Goal: Information Seeking & Learning: Learn about a topic

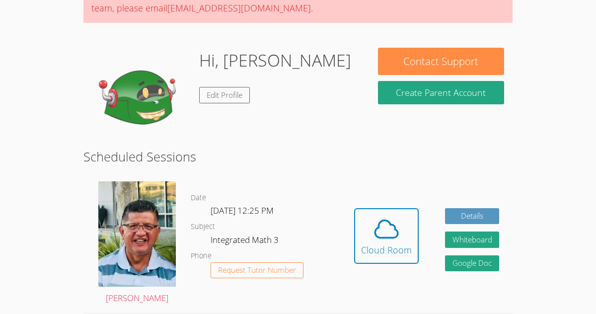
scroll to position [117, 0]
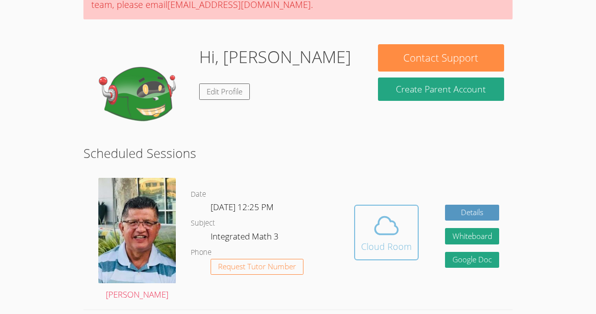
click at [394, 248] on div "Cloud Room" at bounding box center [386, 247] width 51 height 14
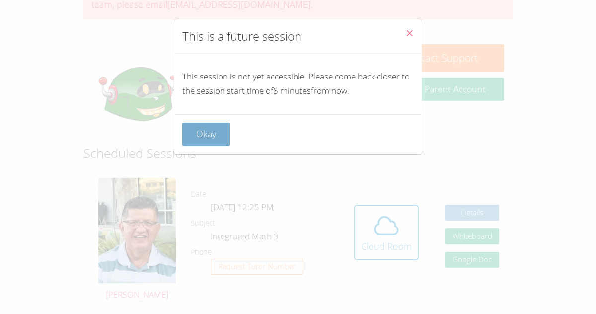
click at [228, 146] on button "Okay" at bounding box center [206, 134] width 48 height 23
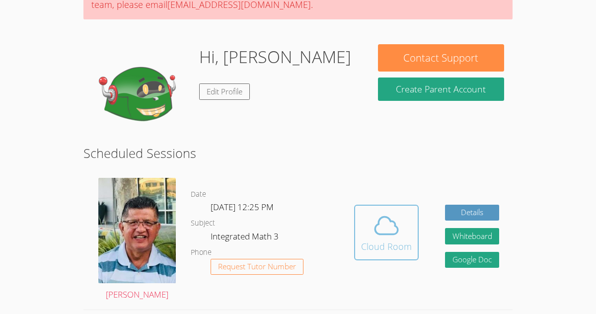
click at [385, 233] on icon at bounding box center [387, 226] width 28 height 28
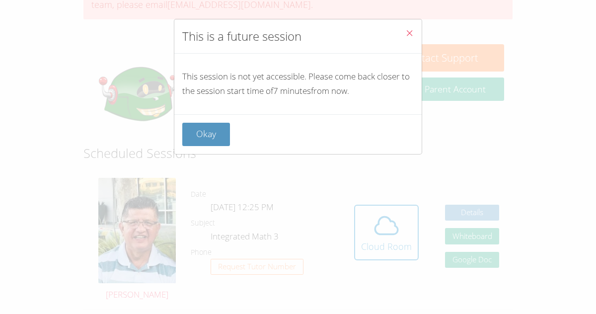
click at [406, 34] on icon "Close" at bounding box center [410, 33] width 8 height 8
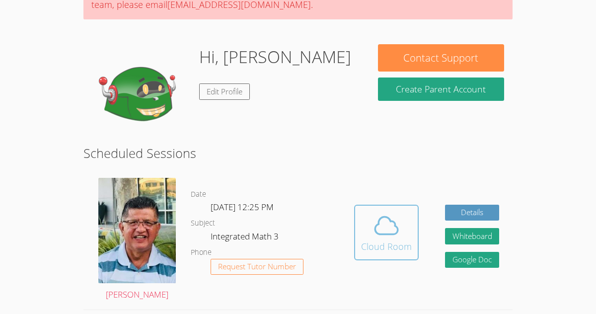
click at [378, 251] on div "Cloud Room" at bounding box center [386, 247] width 51 height 14
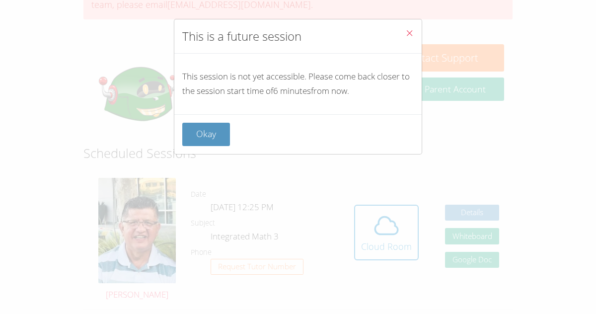
click at [194, 167] on div "This is a future session This session is not yet accessible. Please come back c…" at bounding box center [298, 157] width 596 height 314
click at [197, 118] on div "Okay" at bounding box center [297, 134] width 247 height 40
click at [203, 124] on button "Okay" at bounding box center [206, 134] width 48 height 23
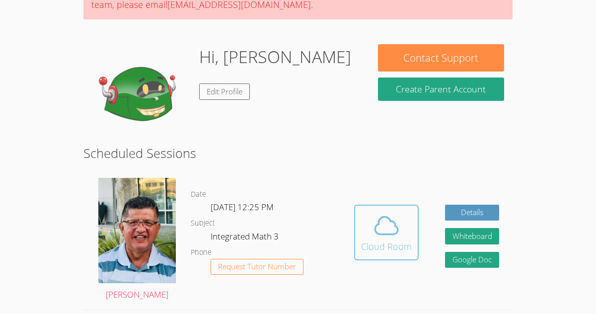
click at [382, 228] on icon at bounding box center [387, 226] width 28 height 28
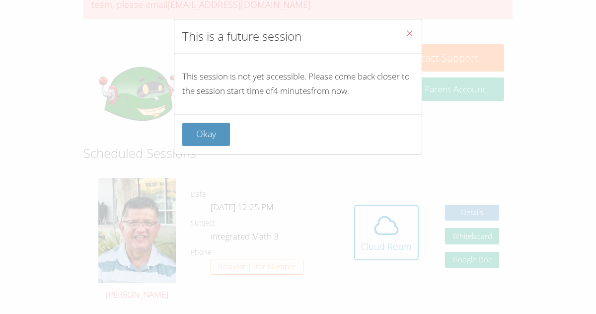
click at [204, 119] on div "Okay" at bounding box center [297, 134] width 247 height 40
click at [204, 130] on button "Okay" at bounding box center [206, 134] width 48 height 23
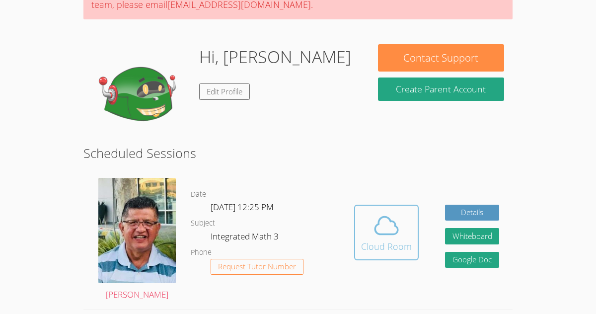
click at [399, 218] on icon at bounding box center [387, 226] width 28 height 28
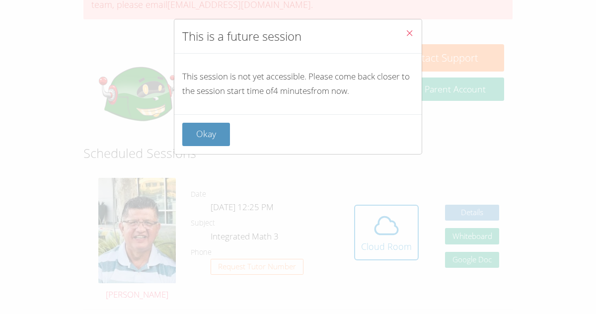
click at [407, 25] on button "Close" at bounding box center [410, 34] width 24 height 30
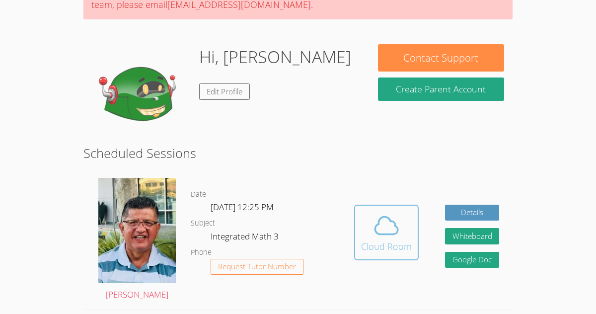
click at [387, 206] on button "Cloud Room" at bounding box center [386, 233] width 65 height 56
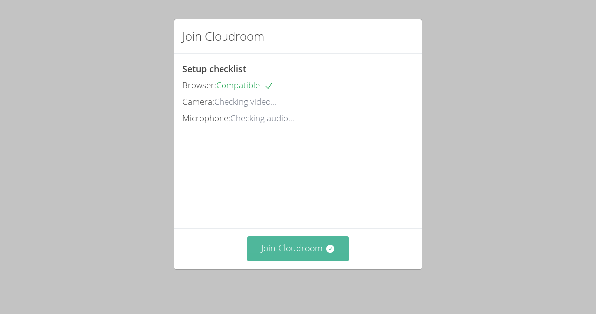
click at [291, 243] on button "Join Cloudroom" at bounding box center [298, 249] width 102 height 24
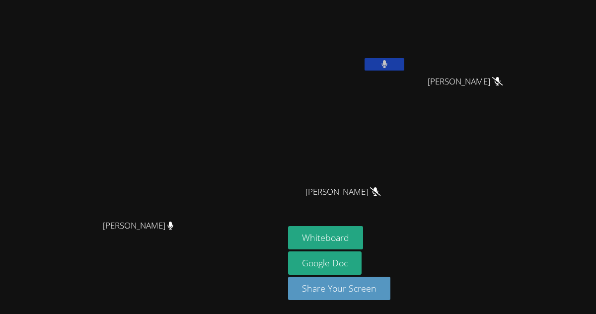
click at [405, 62] on button at bounding box center [385, 64] width 40 height 12
click at [405, 69] on button at bounding box center [385, 64] width 40 height 12
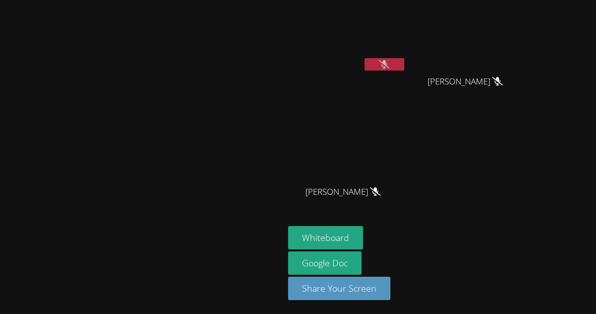
click at [405, 69] on button at bounding box center [385, 64] width 40 height 12
click at [405, 66] on button at bounding box center [385, 64] width 40 height 12
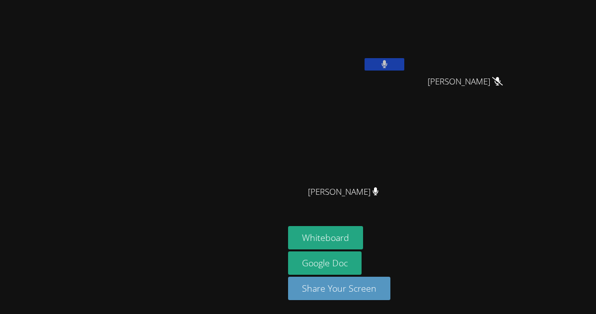
click at [405, 66] on button at bounding box center [385, 64] width 40 height 12
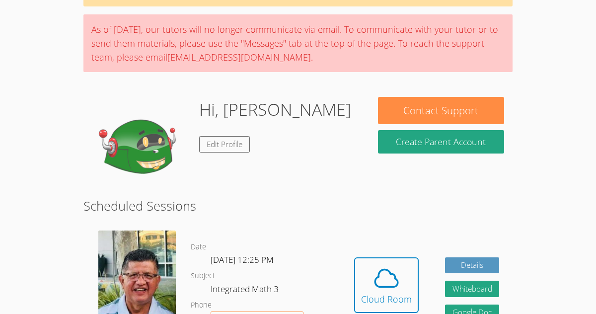
scroll to position [66, 0]
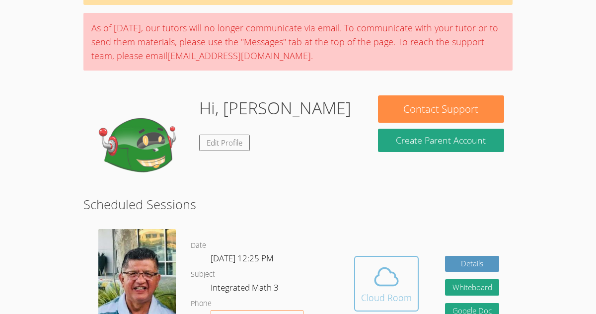
click at [383, 265] on icon at bounding box center [387, 277] width 28 height 28
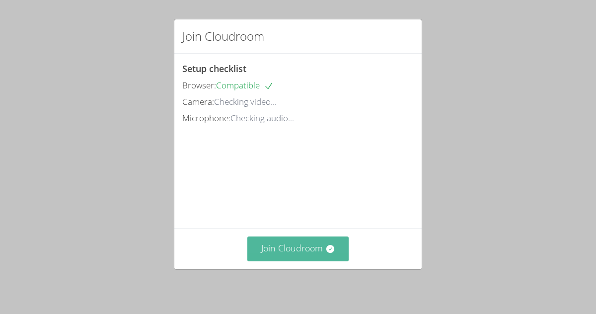
click at [325, 259] on button "Join Cloudroom" at bounding box center [298, 249] width 102 height 24
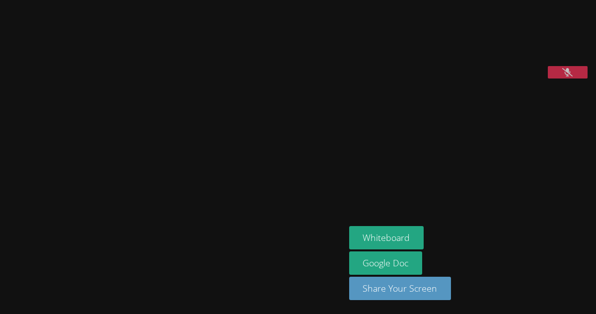
click at [584, 137] on aside "[PERSON_NAME] Whiteboard Google Doc Share Your Screen" at bounding box center [469, 157] width 248 height 314
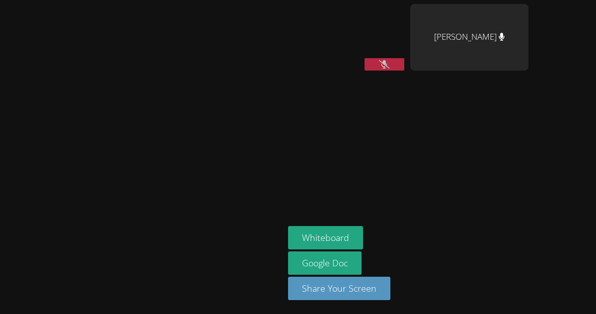
click at [405, 61] on button at bounding box center [385, 64] width 40 height 12
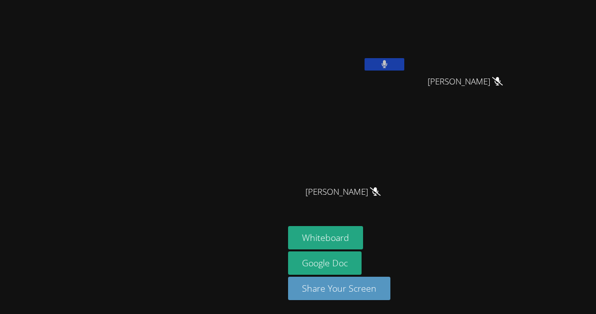
click at [405, 62] on button at bounding box center [385, 64] width 40 height 12
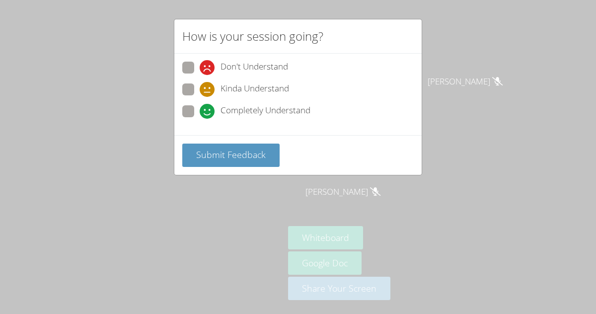
click at [200, 119] on span at bounding box center [200, 119] width 0 height 0
click at [200, 111] on input "Completely Understand" at bounding box center [204, 109] width 8 height 8
radio input "true"
click at [195, 152] on button "Submit Feedback" at bounding box center [230, 155] width 97 height 23
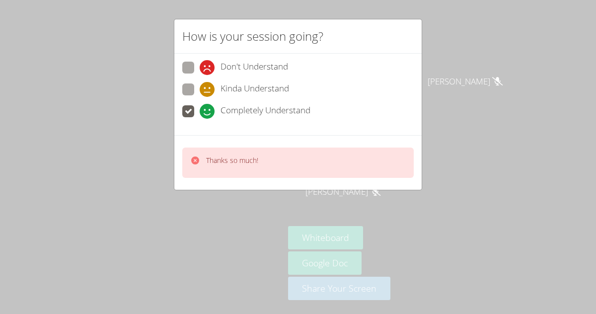
click at [197, 149] on div "Thanks so much!" at bounding box center [298, 163] width 232 height 30
click at [196, 156] on icon at bounding box center [195, 161] width 10 height 10
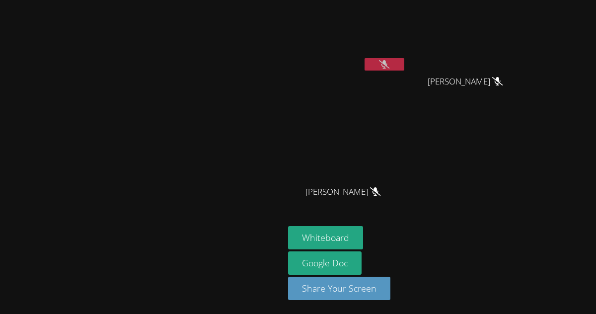
click at [196, 159] on video at bounding box center [142, 138] width 149 height 156
click at [405, 72] on div at bounding box center [385, 65] width 40 height 15
click at [390, 65] on icon at bounding box center [384, 64] width 10 height 8
click at [388, 65] on icon at bounding box center [385, 64] width 6 height 8
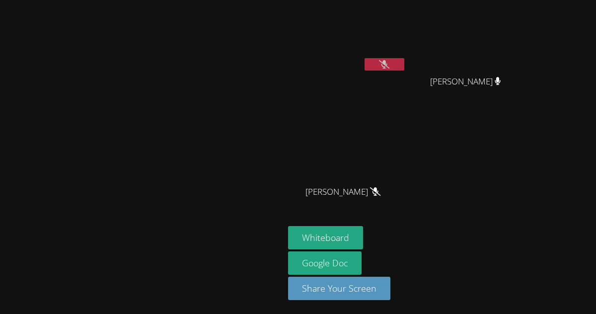
click at [405, 63] on button at bounding box center [385, 64] width 40 height 12
click at [390, 64] on icon at bounding box center [384, 64] width 10 height 8
